Goal: Navigation & Orientation: Go to known website

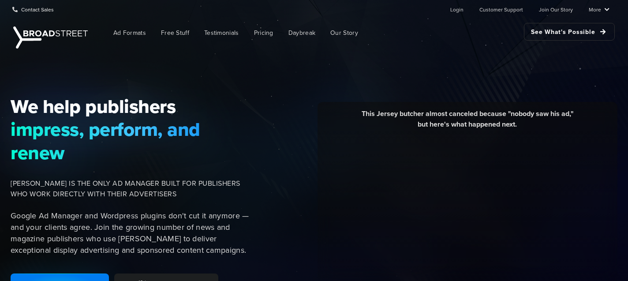
click at [452, 7] on ul "Login Customer Support Join Our Story More Resources Blog Partners Case Studies…" at bounding box center [522, 9] width 173 height 18
click at [463, 14] on link "Login" at bounding box center [456, 9] width 13 height 18
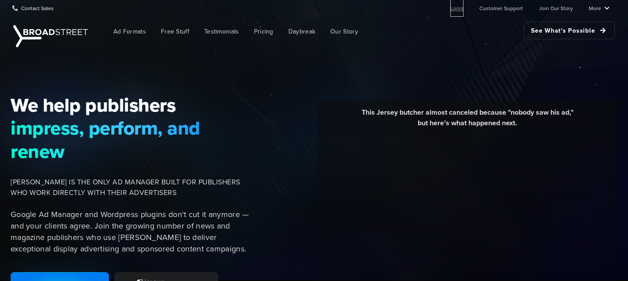
click at [461, 8] on link "Login" at bounding box center [456, 8] width 13 height 18
